Goal: Communication & Community: Participate in discussion

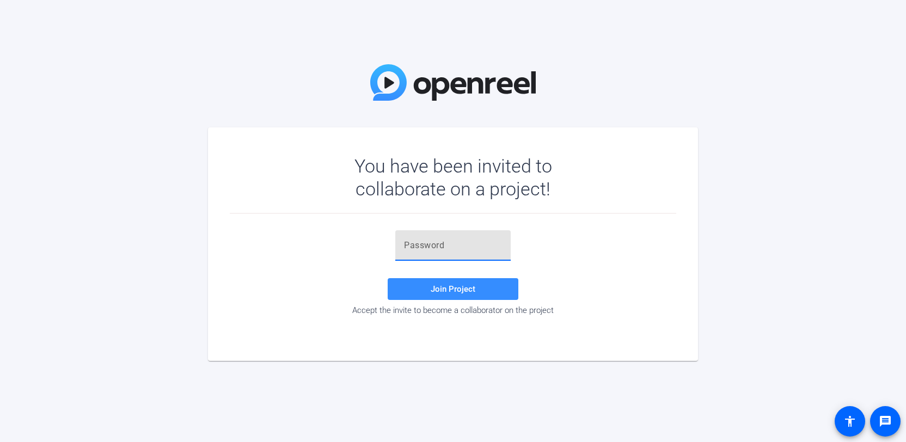
click at [418, 242] on input "text" at bounding box center [453, 245] width 98 height 13
paste input "'Ocv;W"
type input "'Ocv;W"
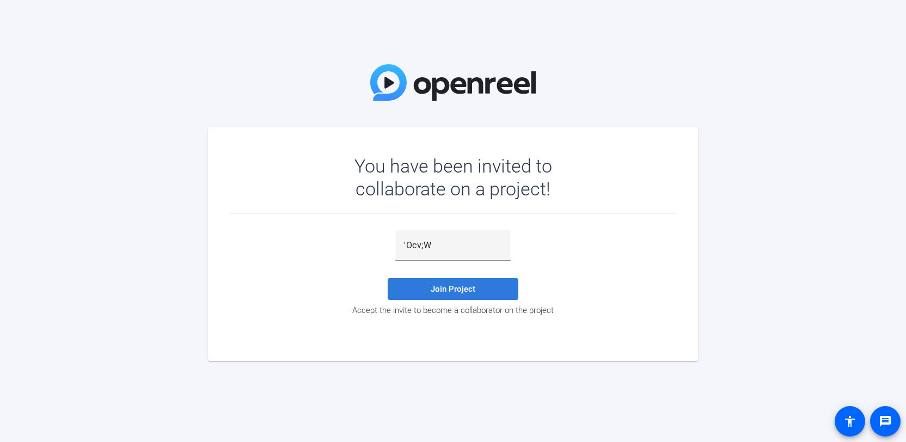
click at [438, 278] on span at bounding box center [453, 289] width 131 height 26
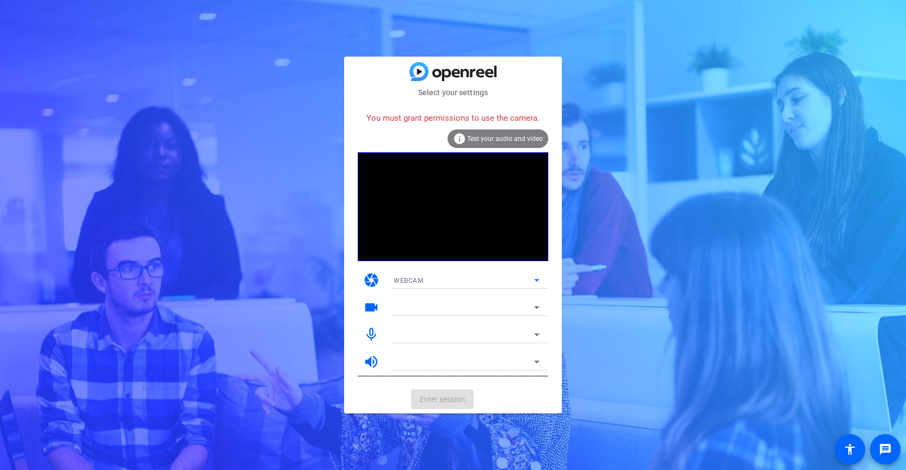
click at [443, 279] on div "WEBCAM" at bounding box center [464, 281] width 140 height 14
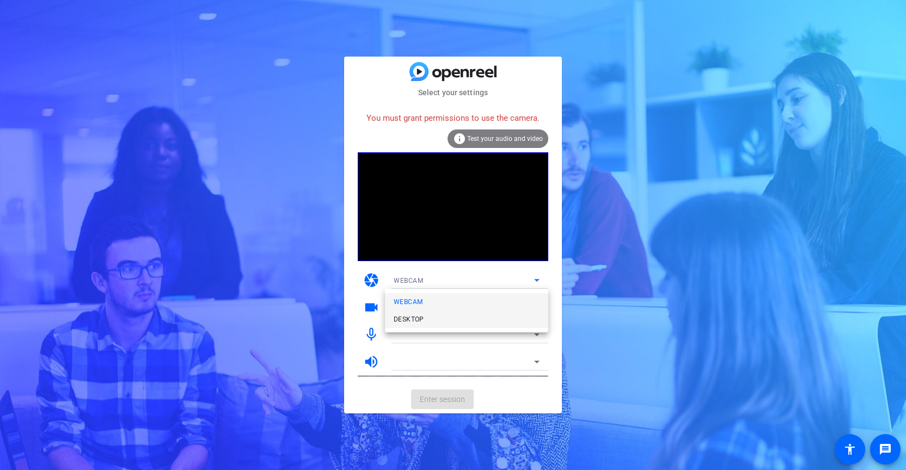
click at [431, 321] on mat-option "DESKTOP" at bounding box center [466, 319] width 163 height 17
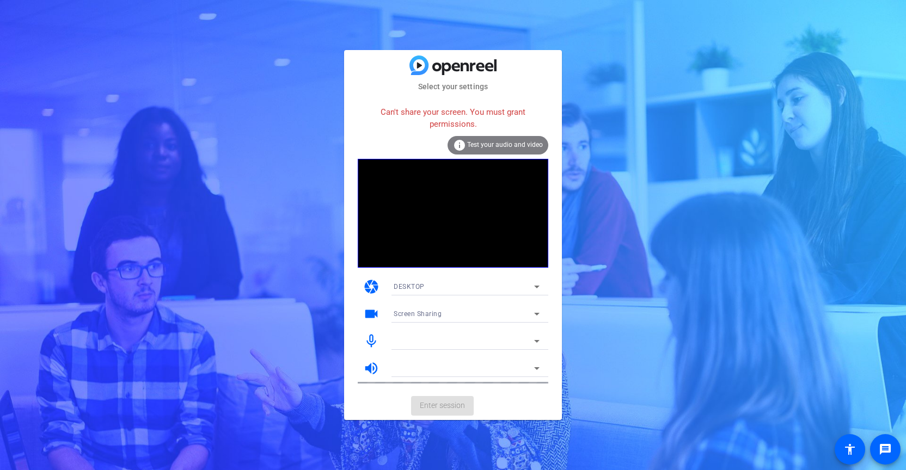
click at [448, 406] on mat-card-actions "Enter session" at bounding box center [453, 406] width 218 height 28
click at [455, 340] on div at bounding box center [464, 341] width 140 height 13
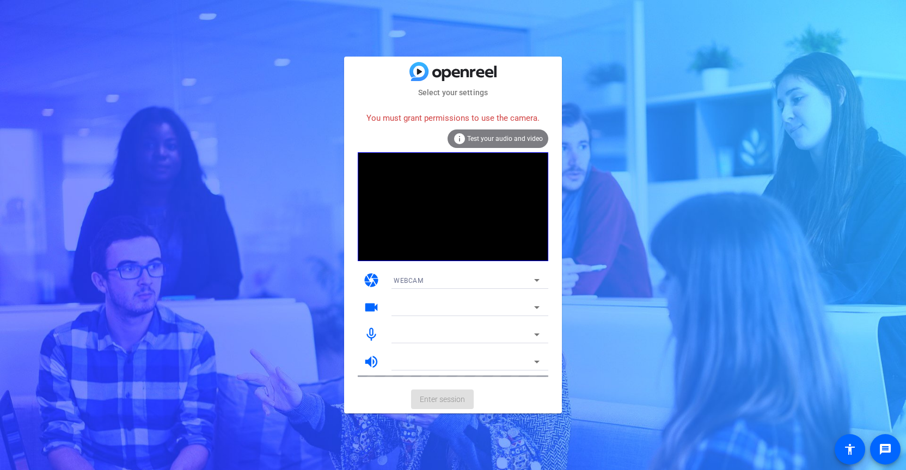
click at [433, 315] on div at bounding box center [467, 307] width 146 height 17
click at [443, 386] on mat-card-actions "Enter session" at bounding box center [453, 400] width 218 height 28
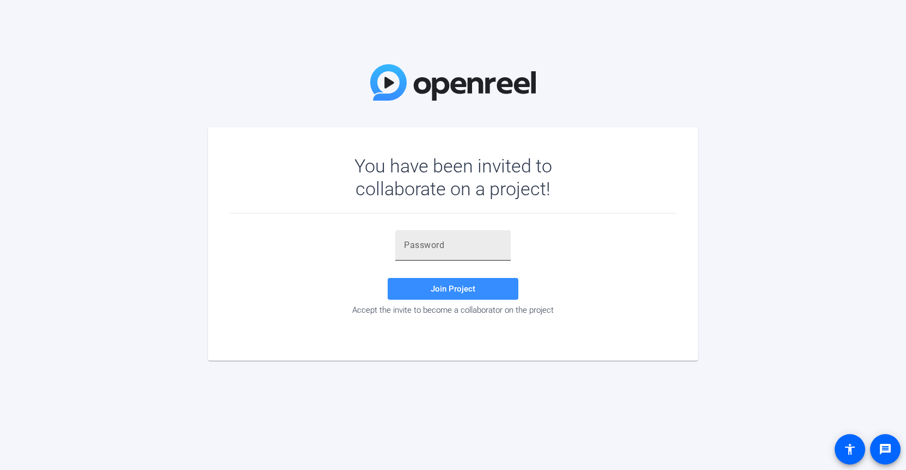
click at [500, 241] on input "text" at bounding box center [453, 245] width 98 height 13
paste input "'Ocv;W"
type input "'Ocv;W"
click at [475, 288] on span "Join Project" at bounding box center [453, 289] width 45 height 10
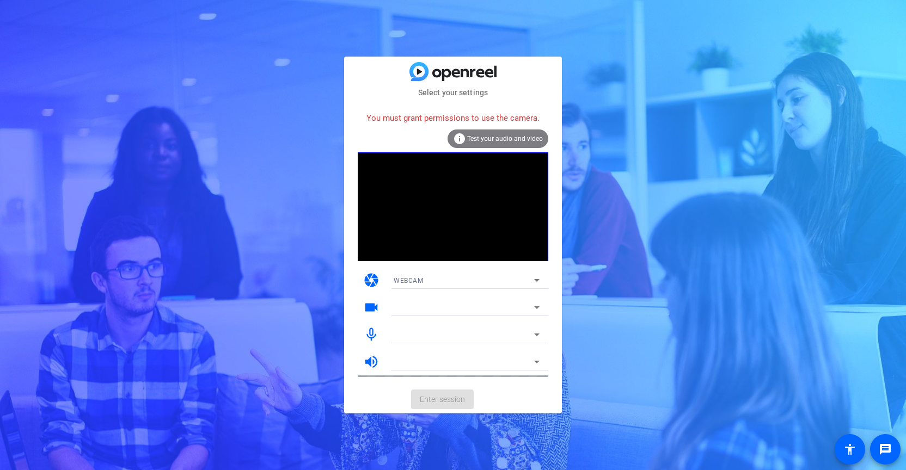
click at [475, 280] on div "WEBCAM" at bounding box center [464, 281] width 140 height 14
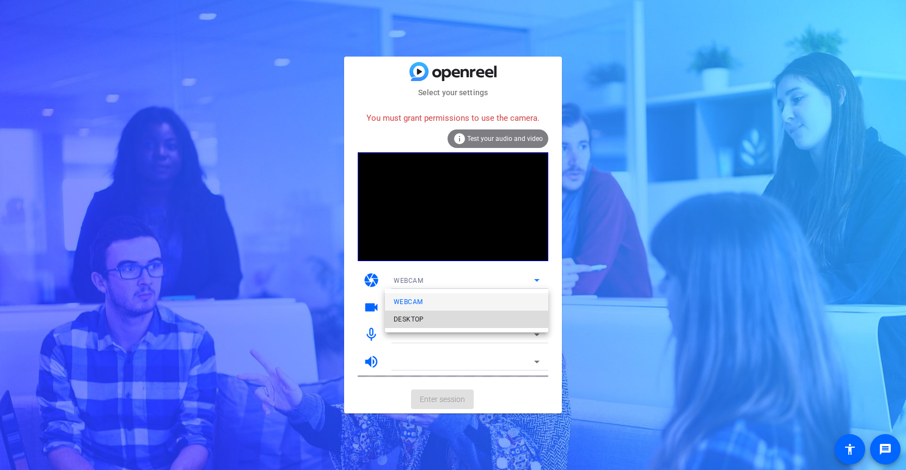
click at [462, 317] on mat-option "DESKTOP" at bounding box center [466, 319] width 163 height 17
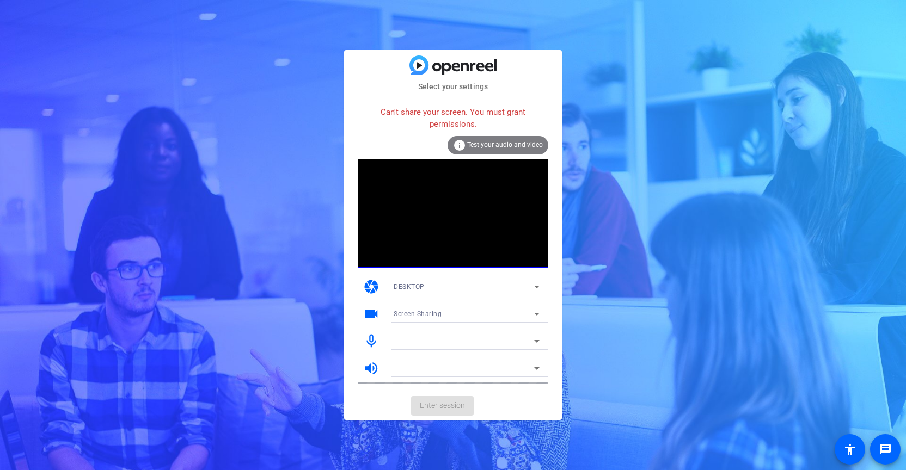
click at [519, 283] on div "DESKTOP" at bounding box center [464, 287] width 140 height 14
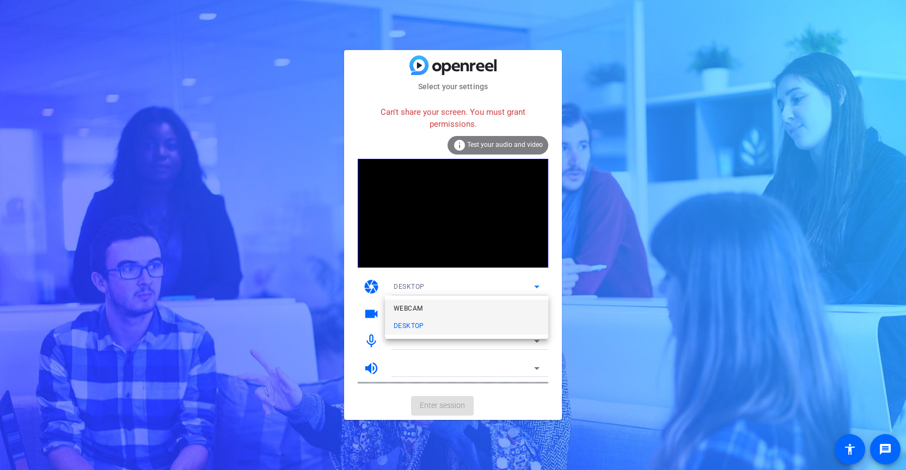
click at [507, 302] on mat-option "WEBCAM" at bounding box center [466, 308] width 163 height 17
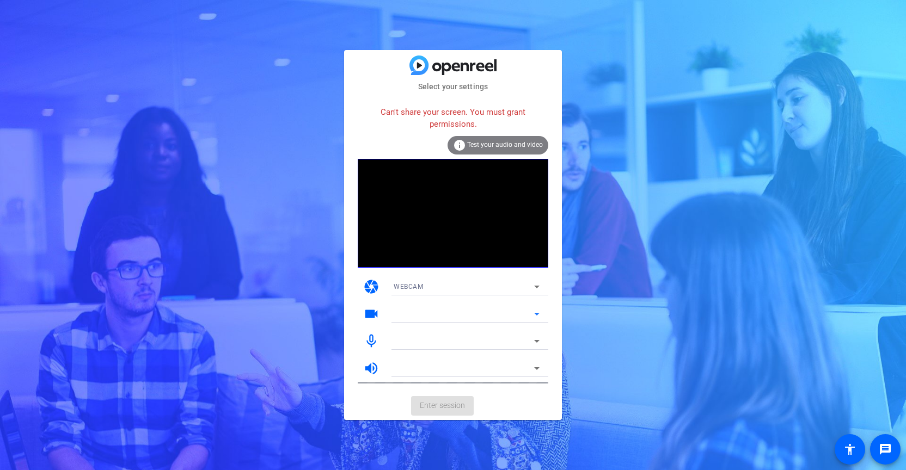
click at [506, 311] on div at bounding box center [464, 314] width 140 height 13
click at [539, 313] on icon at bounding box center [536, 314] width 5 height 3
click at [524, 340] on div at bounding box center [464, 341] width 140 height 13
click at [466, 146] on mat-icon "info" at bounding box center [459, 145] width 13 height 13
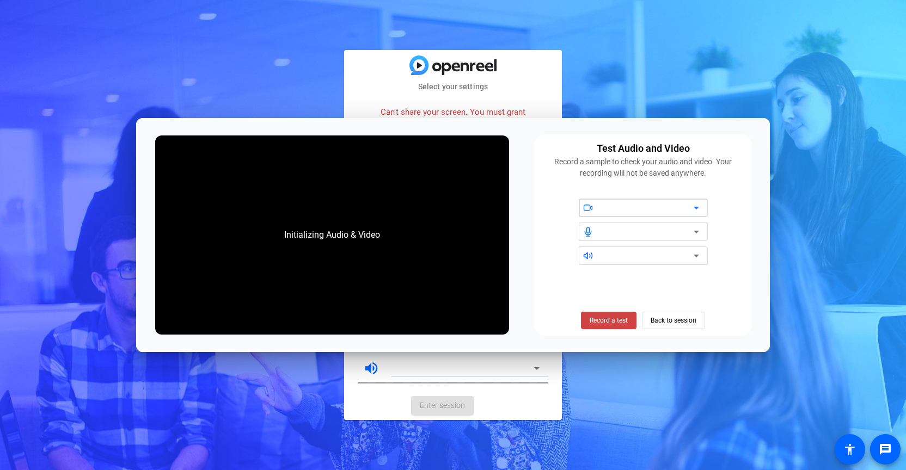
click at [674, 203] on div at bounding box center [647, 207] width 93 height 13
click at [698, 209] on icon at bounding box center [696, 207] width 13 height 13
click at [671, 322] on span "Back to session" at bounding box center [674, 320] width 46 height 21
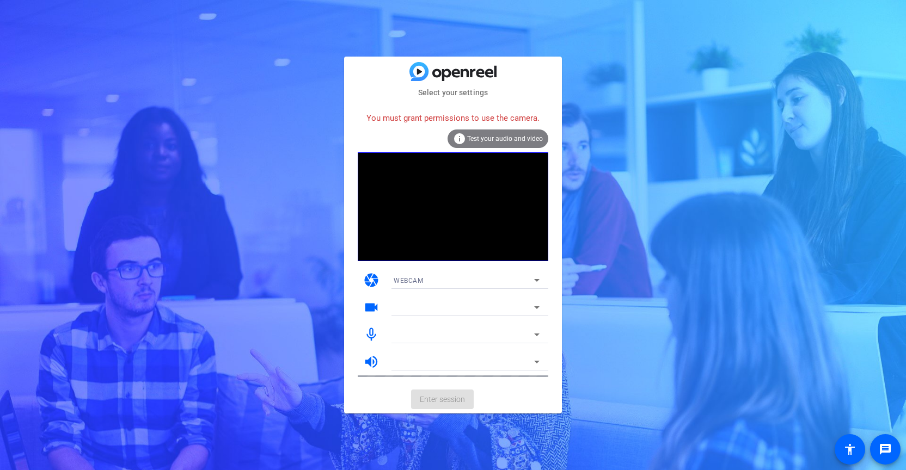
click at [458, 400] on mat-card-actions "Enter session" at bounding box center [453, 400] width 218 height 28
click at [452, 369] on div at bounding box center [464, 362] width 140 height 13
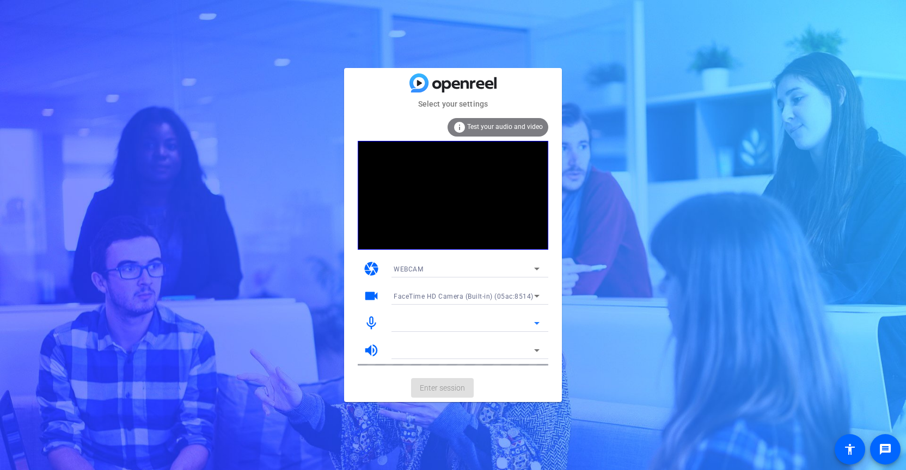
click at [420, 320] on div at bounding box center [464, 323] width 140 height 13
click at [537, 325] on icon at bounding box center [536, 323] width 13 height 13
click at [515, 127] on span "Test your audio and video" at bounding box center [505, 127] width 76 height 8
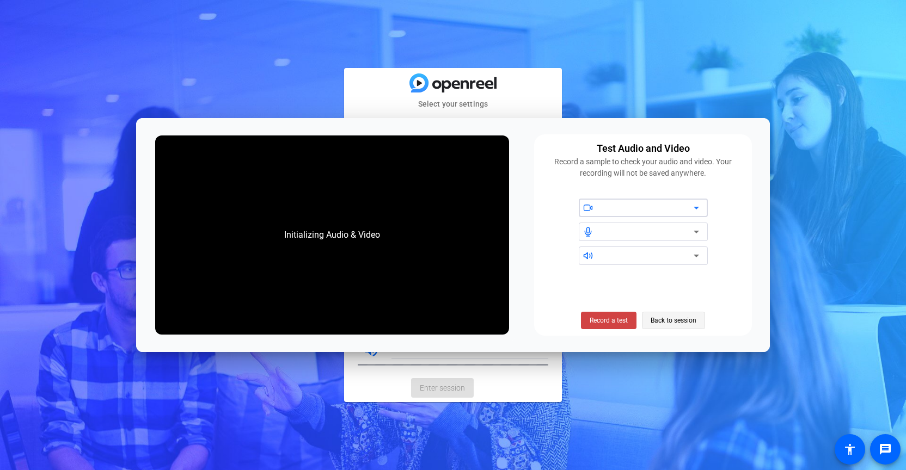
click at [664, 325] on span "Back to session" at bounding box center [674, 320] width 46 height 21
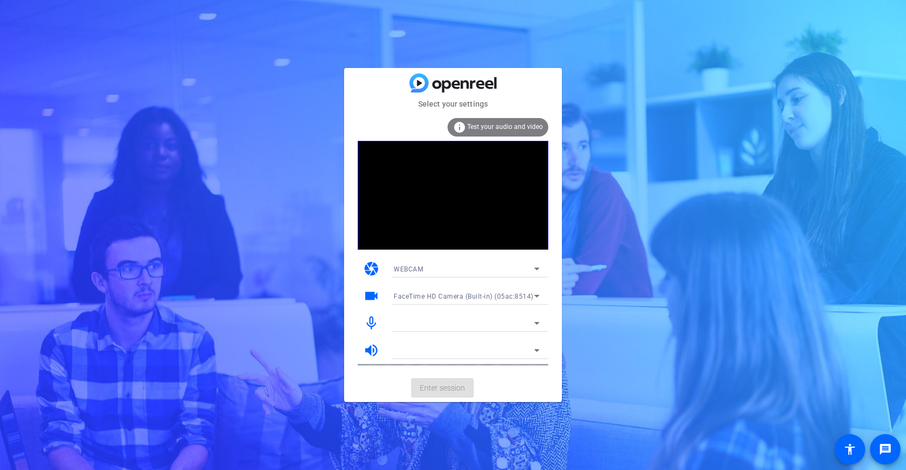
click at [477, 346] on div at bounding box center [464, 350] width 140 height 13
click at [532, 353] on icon at bounding box center [536, 350] width 13 height 13
click at [444, 391] on mat-card-actions "Enter session" at bounding box center [453, 388] width 218 height 28
click at [496, 126] on span "Test your audio and video" at bounding box center [505, 127] width 76 height 8
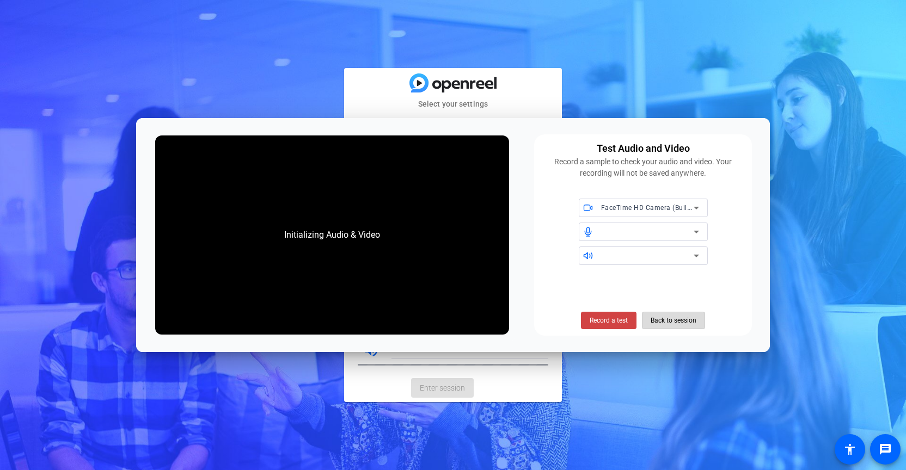
click at [650, 317] on span at bounding box center [674, 321] width 62 height 26
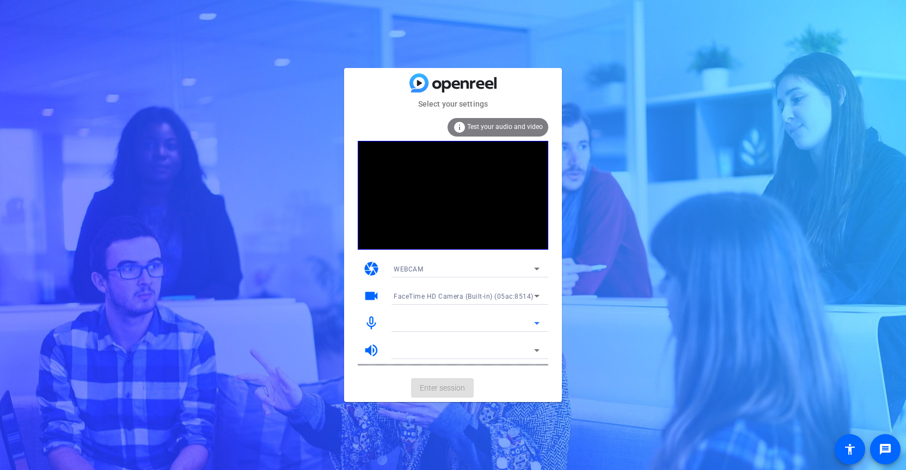
click at [421, 320] on div at bounding box center [464, 323] width 140 height 13
click at [537, 320] on icon at bounding box center [536, 323] width 13 height 13
click at [496, 359] on div at bounding box center [466, 365] width 163 height 12
click at [534, 353] on icon at bounding box center [536, 350] width 13 height 13
click at [454, 394] on mat-card-actions "Enter session" at bounding box center [453, 388] width 218 height 28
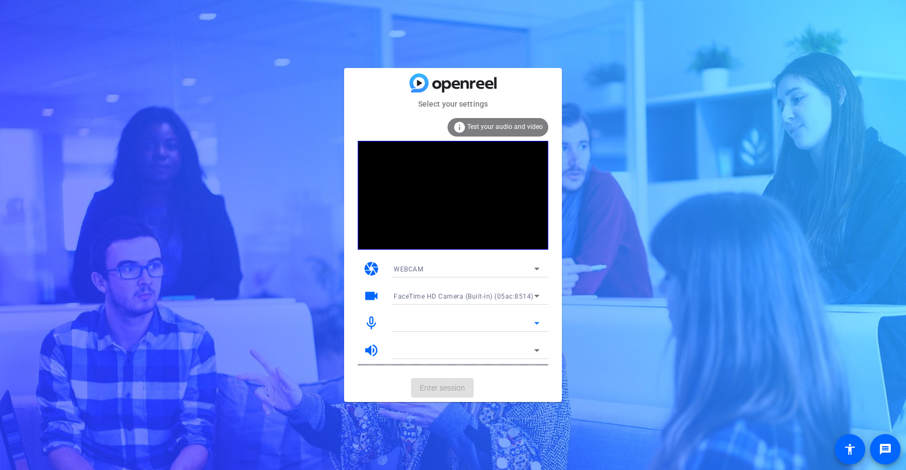
click at [423, 322] on div at bounding box center [464, 323] width 140 height 13
click at [536, 320] on icon at bounding box center [536, 323] width 13 height 13
click at [535, 352] on icon at bounding box center [536, 350] width 13 height 13
click at [451, 386] on mat-card-actions "Enter session" at bounding box center [453, 388] width 218 height 28
click at [432, 348] on div at bounding box center [464, 350] width 140 height 13
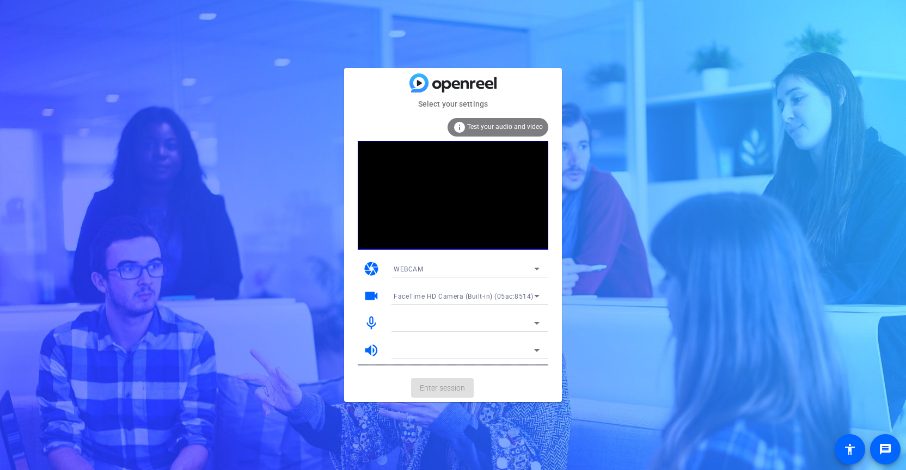
click at [433, 387] on mat-card-actions "Enter session" at bounding box center [453, 388] width 218 height 28
click at [444, 358] on div at bounding box center [467, 350] width 146 height 17
click at [445, 354] on div at bounding box center [464, 350] width 140 height 13
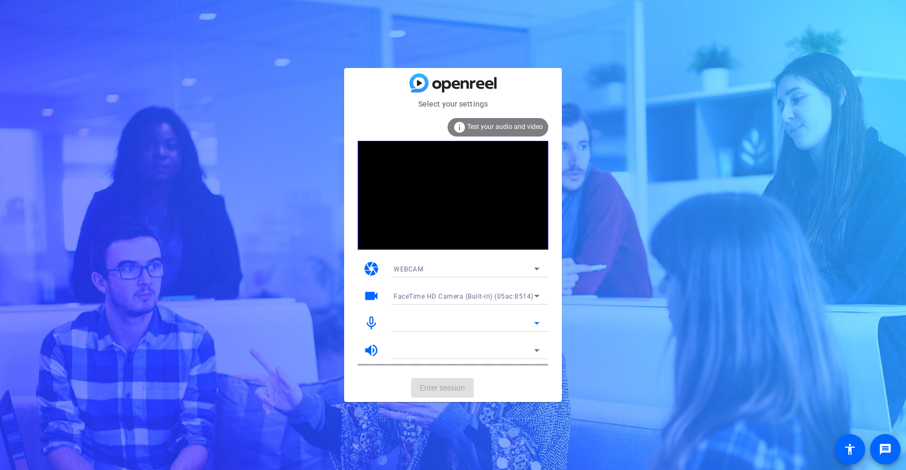
click at [534, 323] on icon at bounding box center [536, 323] width 13 height 13
click at [517, 126] on span "Test your audio and video" at bounding box center [505, 127] width 76 height 8
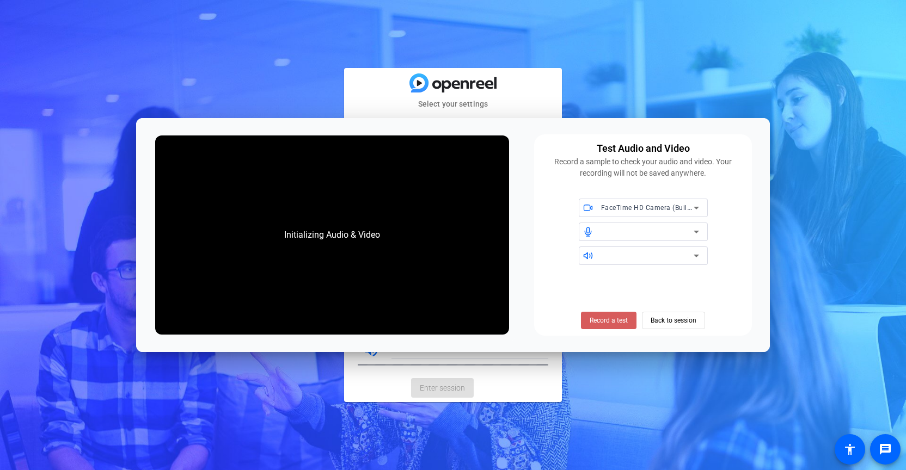
click at [596, 318] on span "Record a test" at bounding box center [609, 321] width 38 height 10
click at [596, 317] on span "Record a test" at bounding box center [609, 321] width 38 height 10
click at [676, 318] on span "Back to session" at bounding box center [674, 320] width 46 height 21
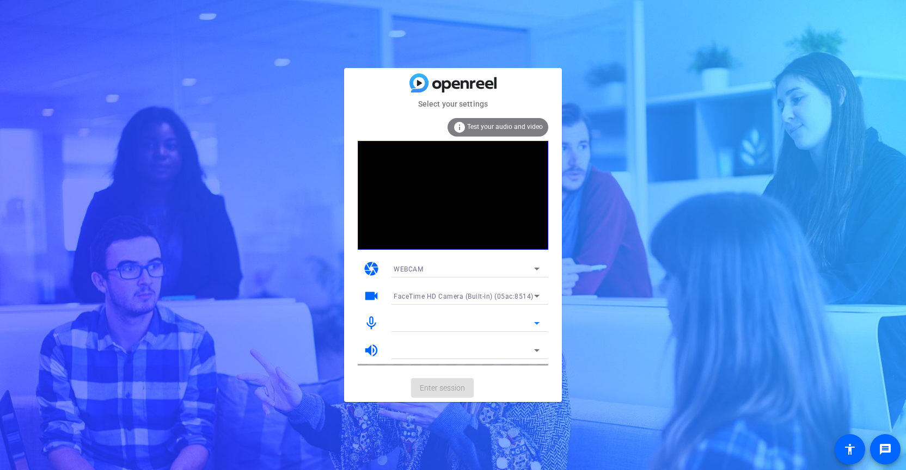
click at [519, 323] on div at bounding box center [464, 323] width 140 height 13
click at [540, 323] on icon at bounding box center [536, 323] width 13 height 13
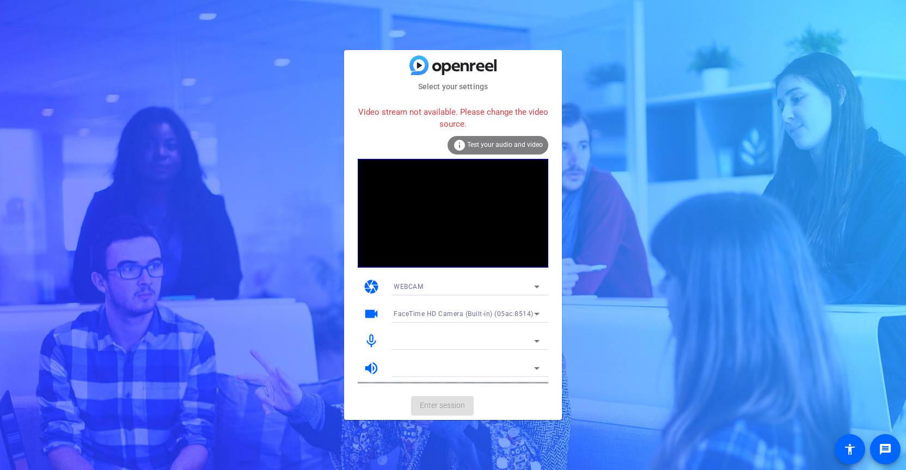
click at [265, 108] on div "Select your settings Video stream not available. Please change the video source…" at bounding box center [453, 235] width 906 height 470
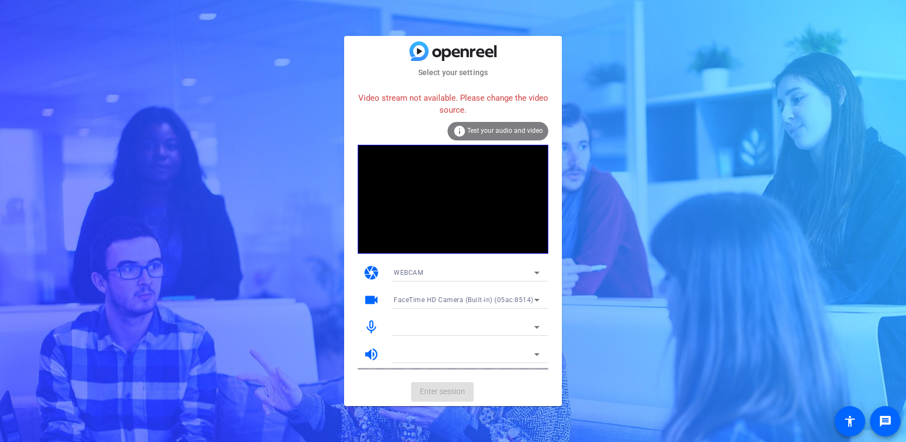
click at [411, 236] on video at bounding box center [453, 199] width 191 height 109
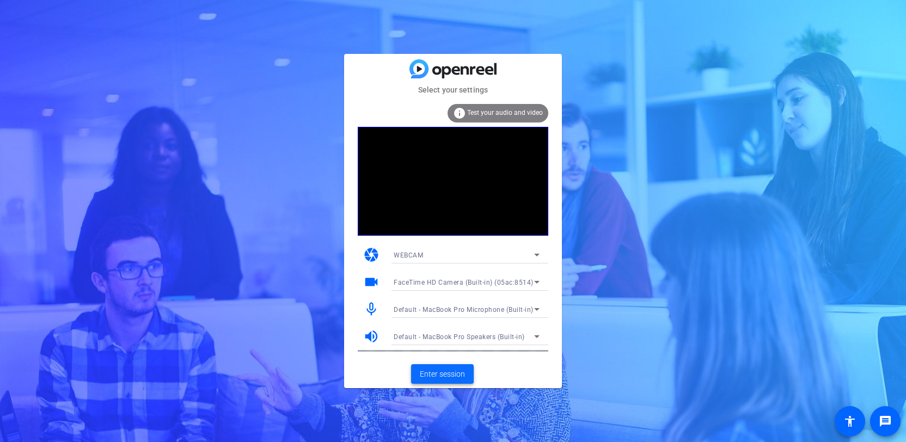
click at [450, 374] on span "Enter session" at bounding box center [442, 374] width 45 height 11
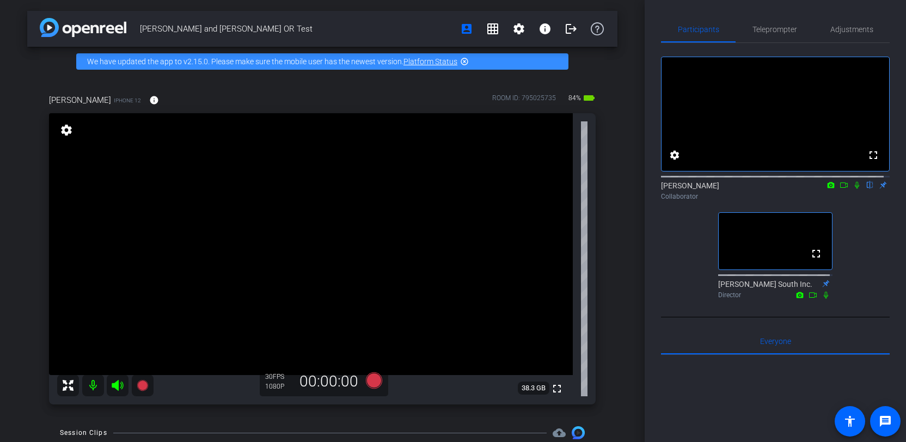
click at [853, 189] on icon at bounding box center [857, 185] width 9 height 8
click at [854, 189] on icon at bounding box center [857, 185] width 9 height 8
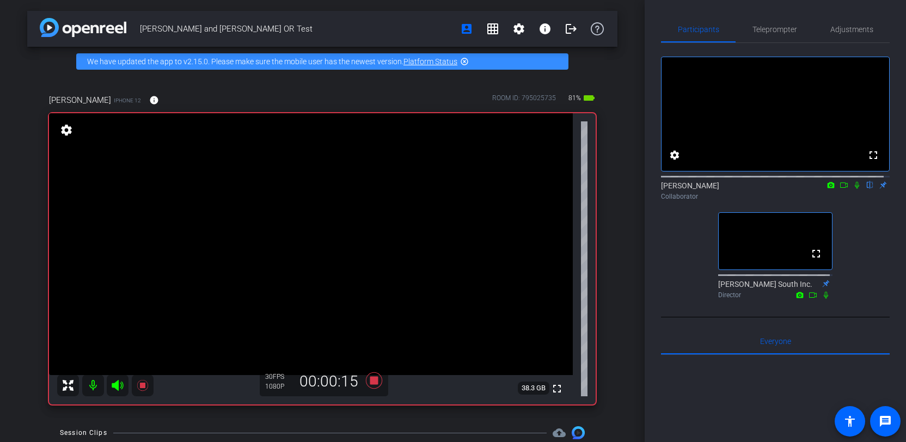
click at [854, 189] on icon at bounding box center [857, 185] width 9 height 8
click at [855, 189] on icon at bounding box center [857, 185] width 9 height 8
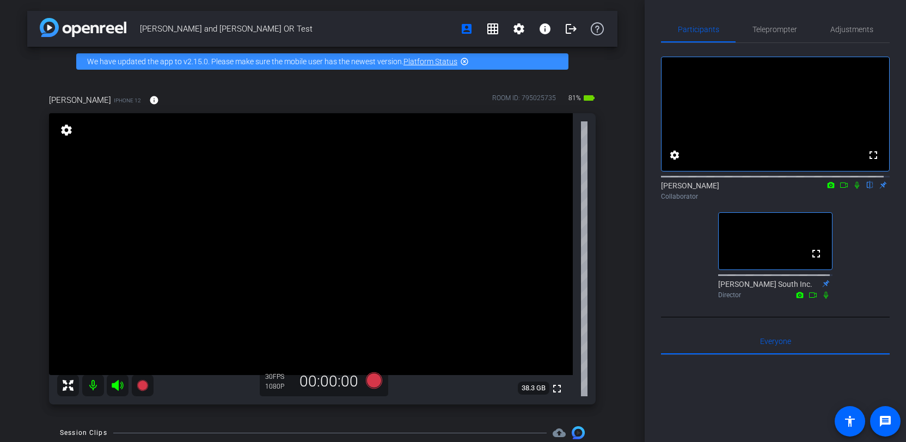
click at [855, 189] on icon at bounding box center [857, 185] width 9 height 8
click at [853, 189] on icon at bounding box center [857, 185] width 9 height 8
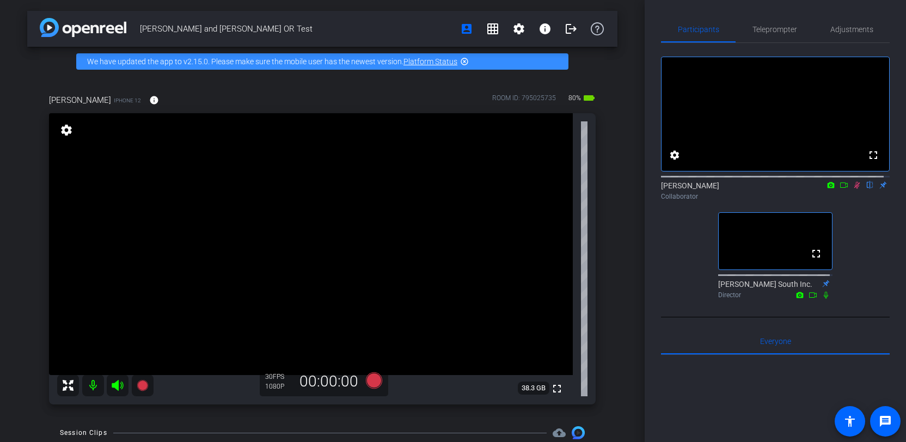
click at [854, 189] on icon at bounding box center [857, 185] width 6 height 7
click at [853, 189] on icon at bounding box center [857, 185] width 9 height 8
click at [854, 189] on icon at bounding box center [857, 185] width 6 height 7
